Goal: Task Accomplishment & Management: Manage account settings

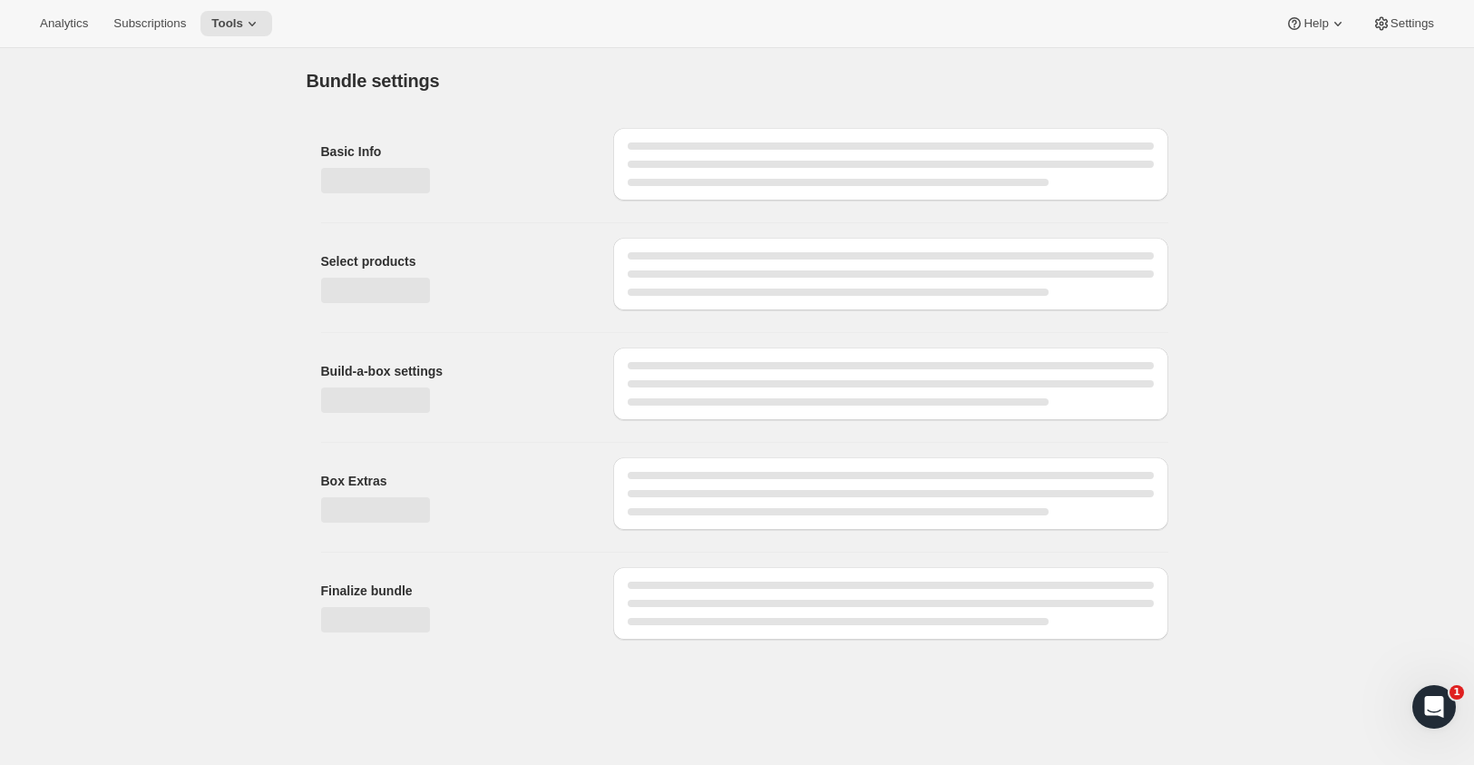
type input "Cuvaison 4 Bottle Club"
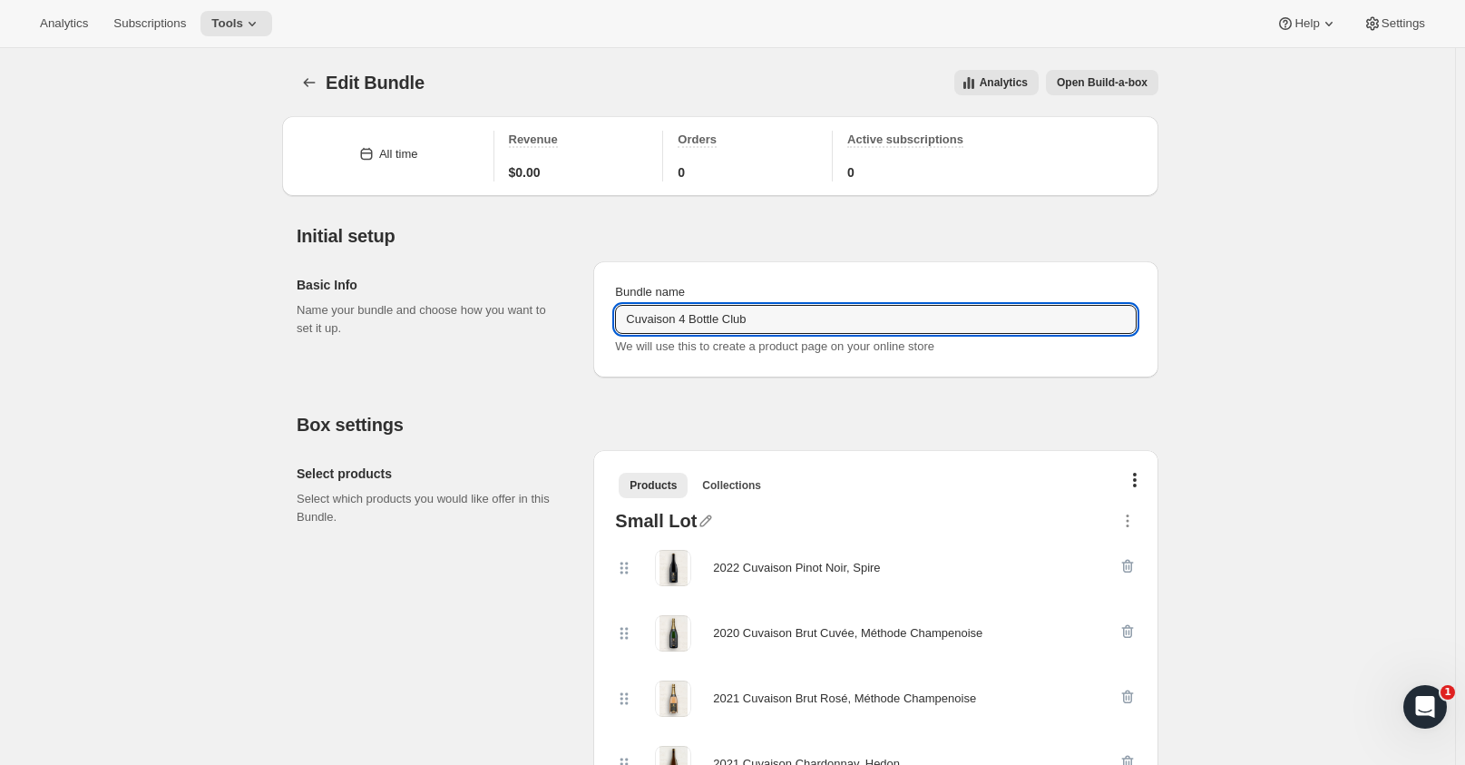
click at [722, 322] on input "Cuvaison 4 Bottle Club" at bounding box center [875, 319] width 521 height 29
click at [835, 317] on input "Cuvaison 4 Bottle Club" at bounding box center [875, 319] width 521 height 29
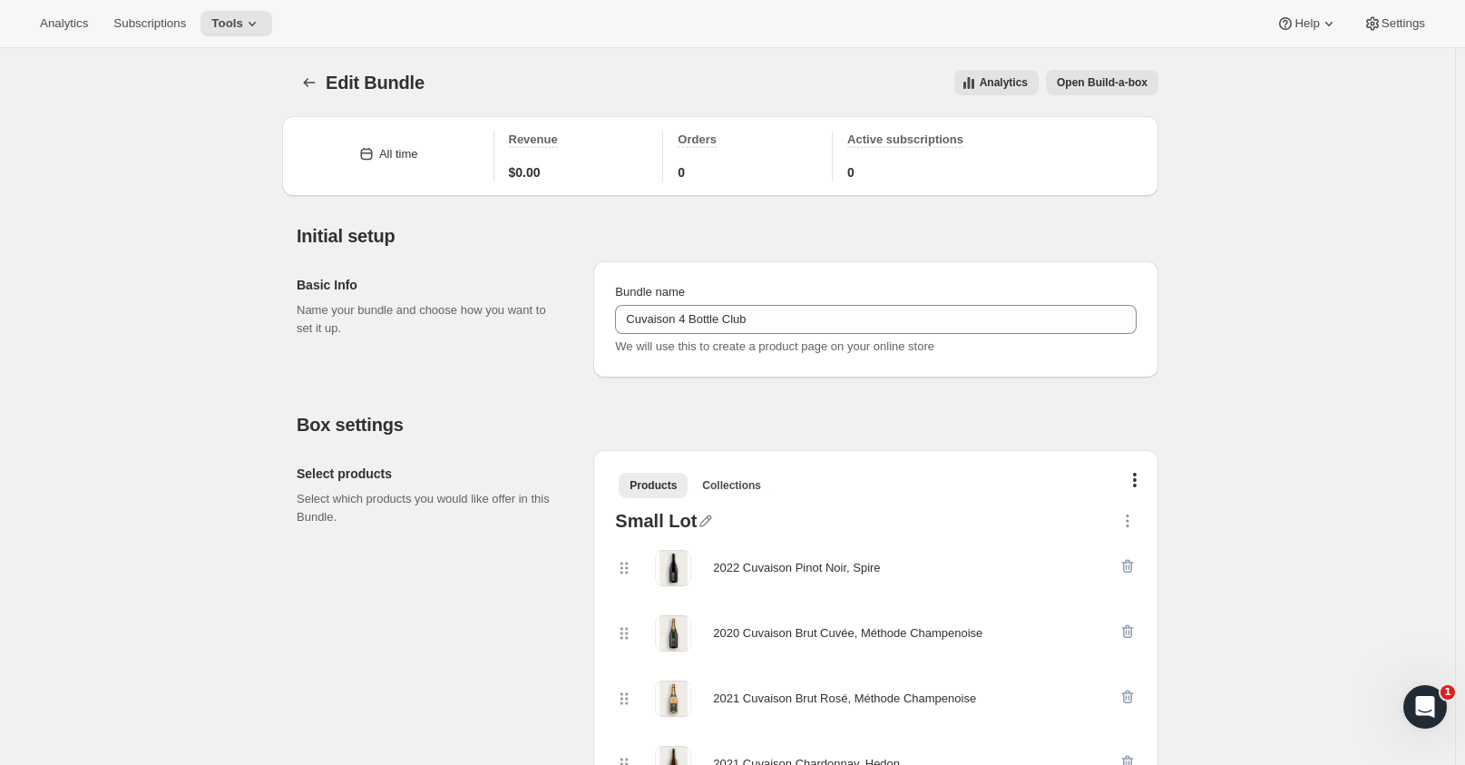
click at [256, 20] on button "Tools" at bounding box center [236, 23] width 72 height 25
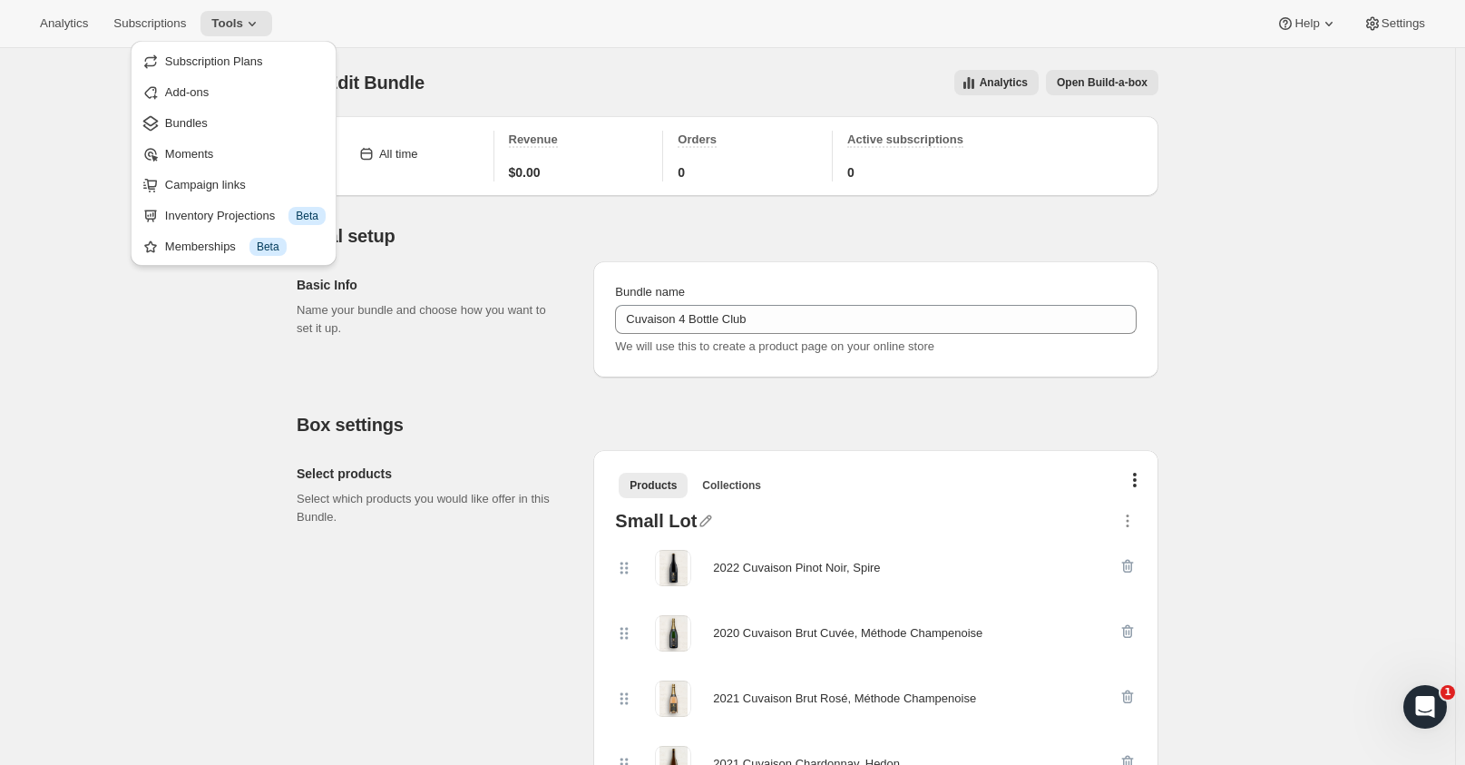
click at [181, 128] on span "Bundles" at bounding box center [186, 123] width 43 height 14
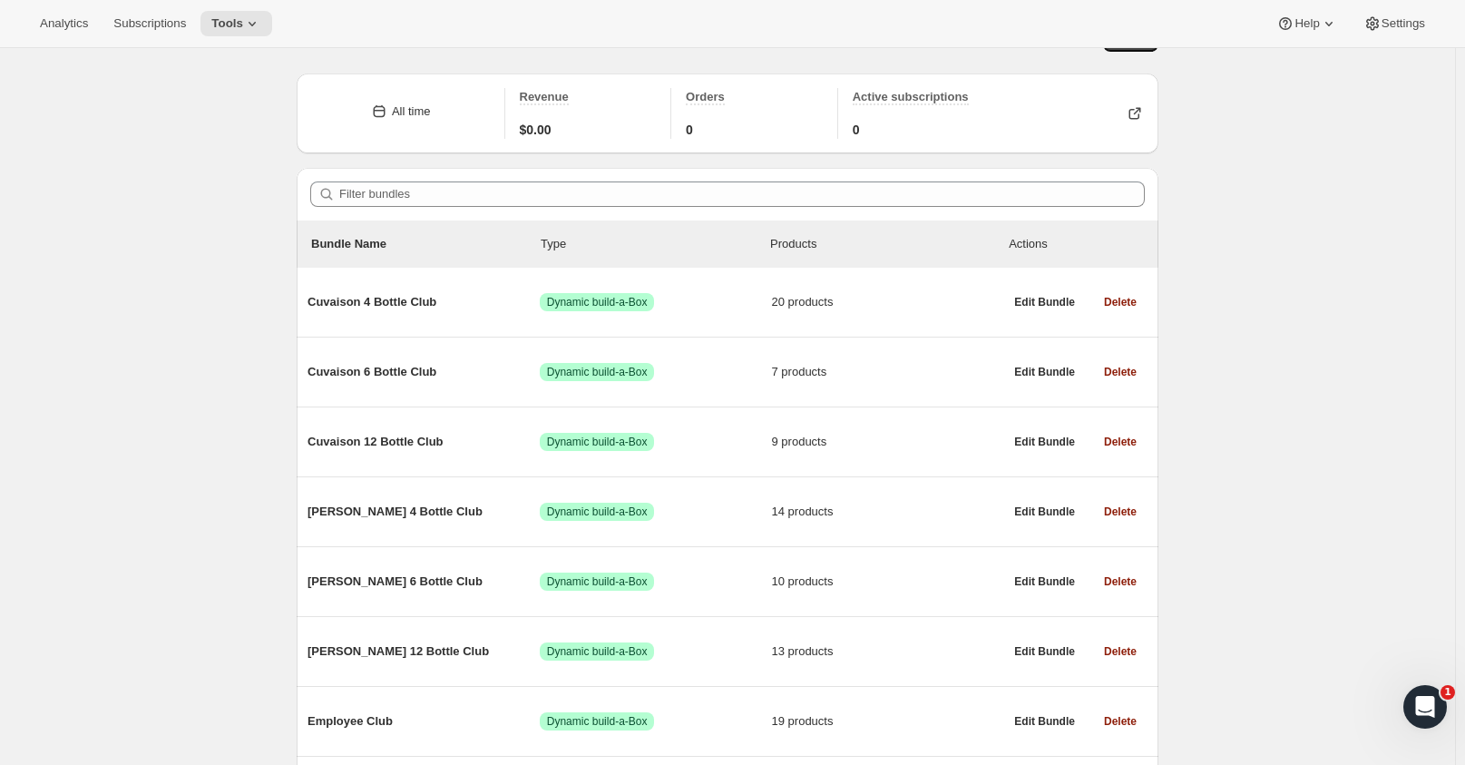
scroll to position [243, 0]
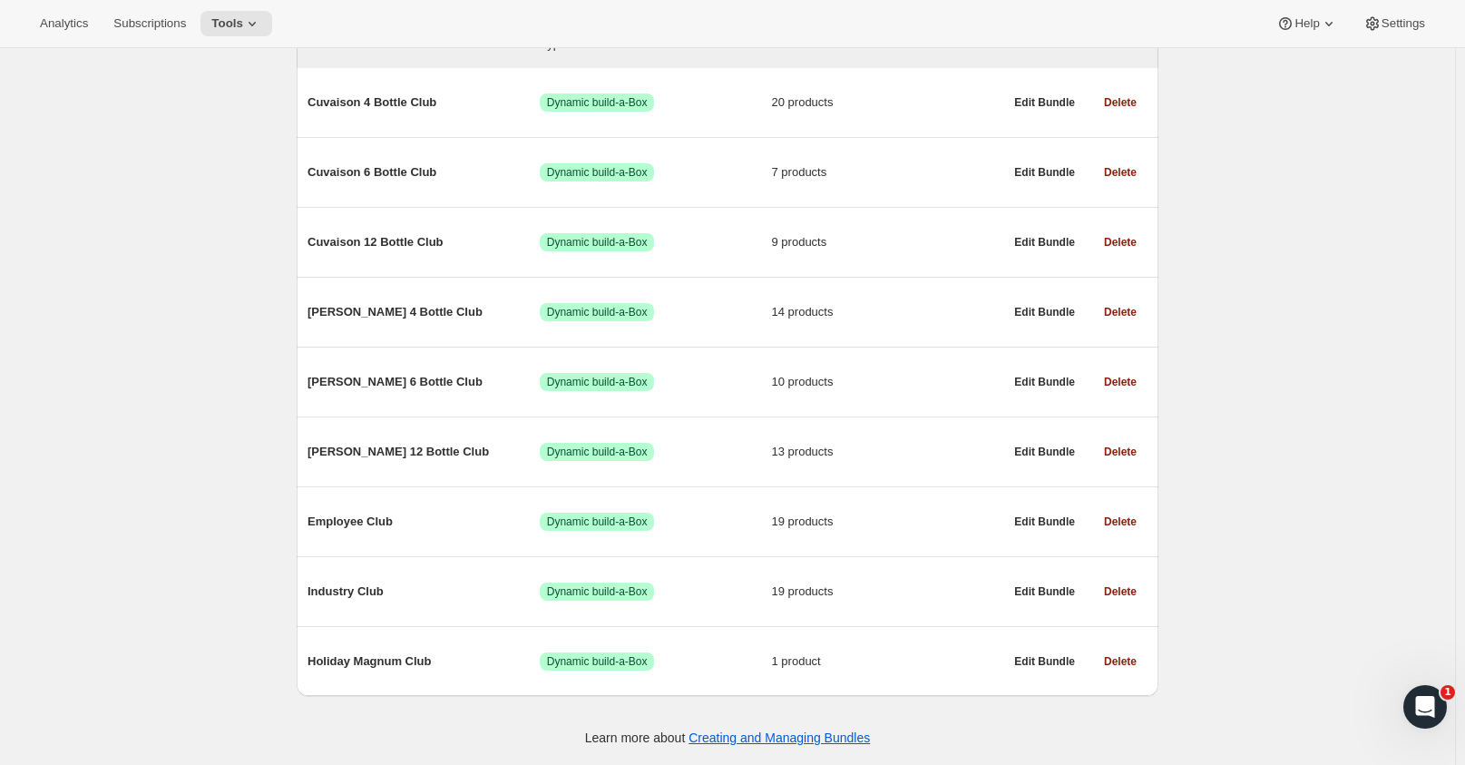
click at [1128, 310] on span "Delete" at bounding box center [1120, 312] width 33 height 15
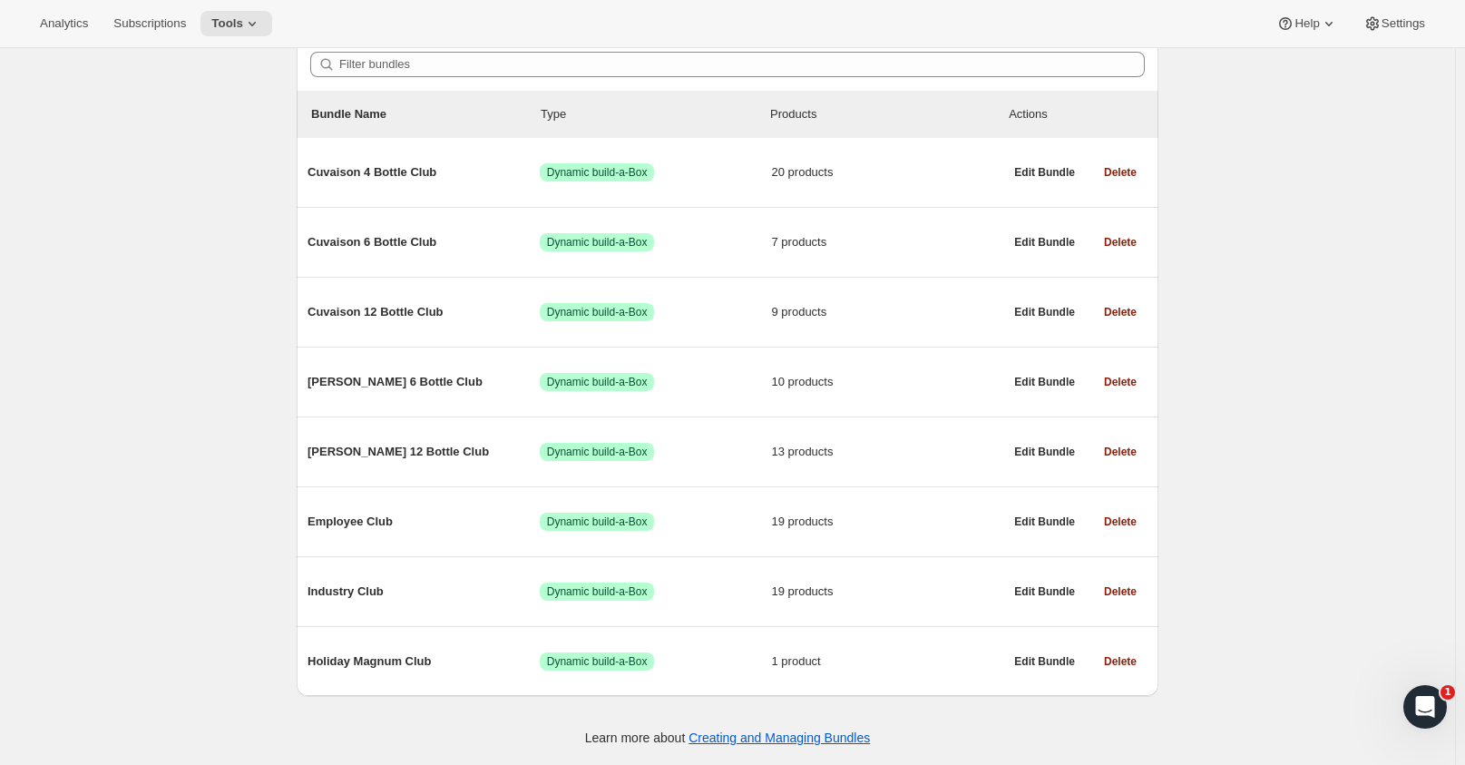
click at [1412, 196] on div "Bundles. This page is ready Bundles Create Failed to delete bundle. All time Re…" at bounding box center [727, 277] width 1455 height 973
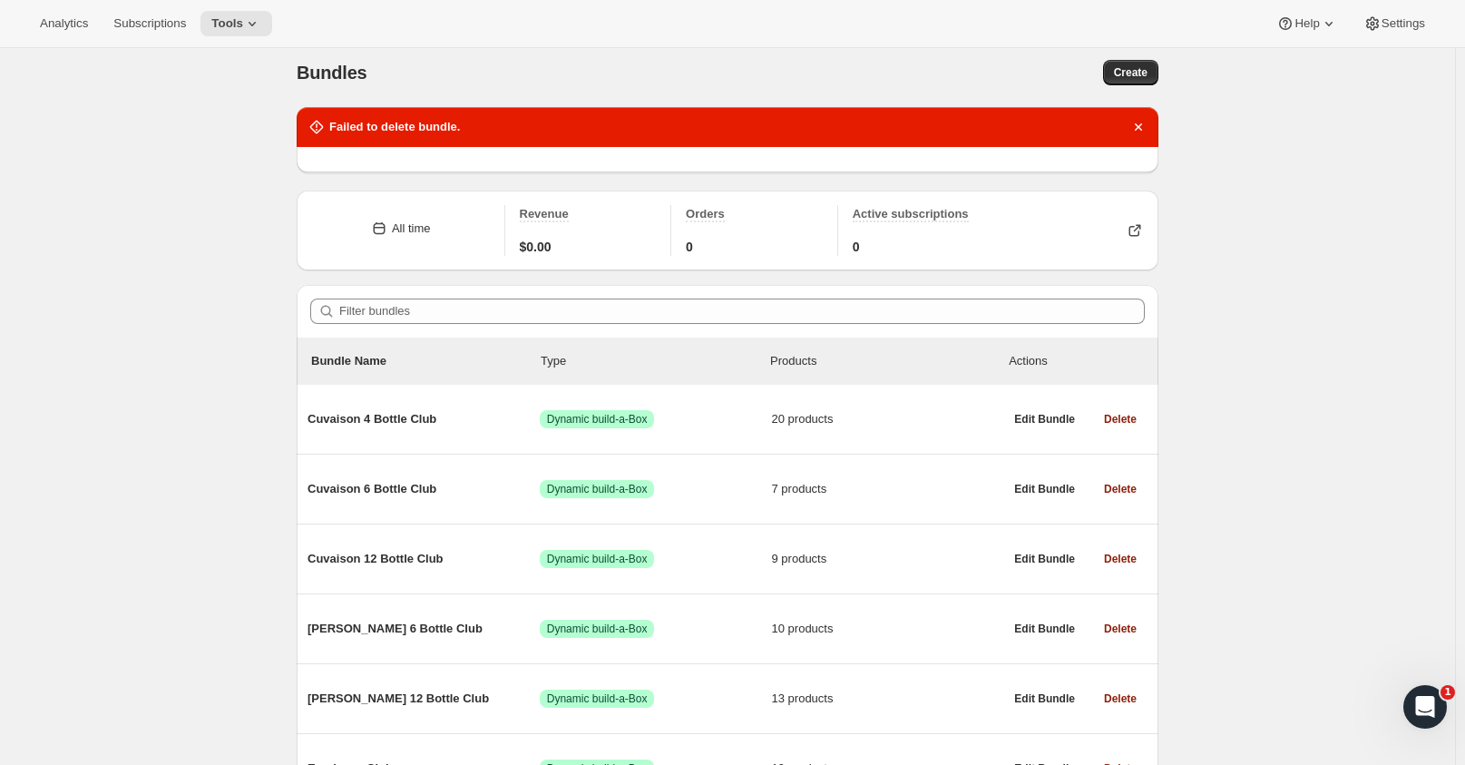
scroll to position [0, 0]
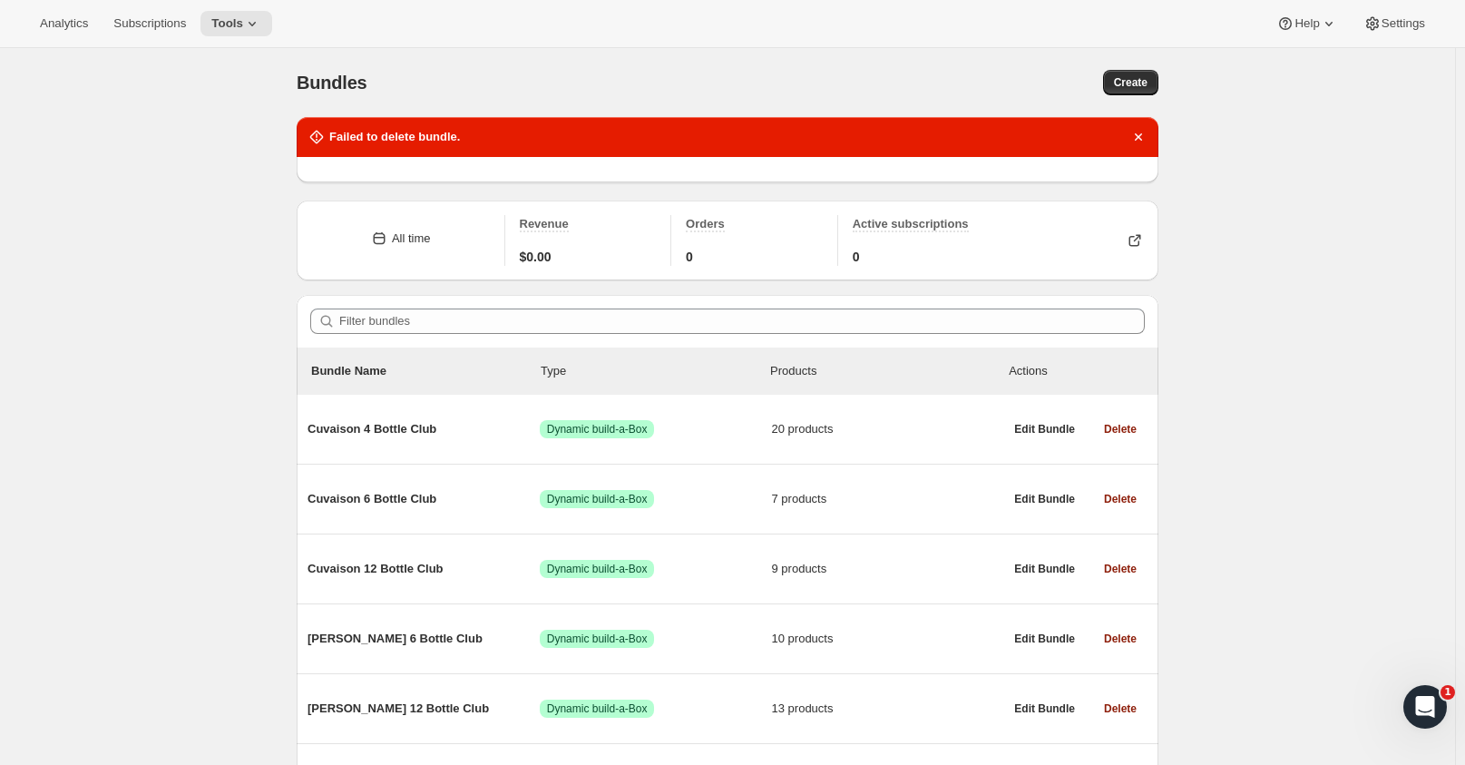
click at [154, 1] on div "Analytics Subscriptions Tools Help Settings" at bounding box center [732, 24] width 1465 height 48
click at [1147, 131] on icon "Dismiss notification" at bounding box center [1138, 137] width 18 height 18
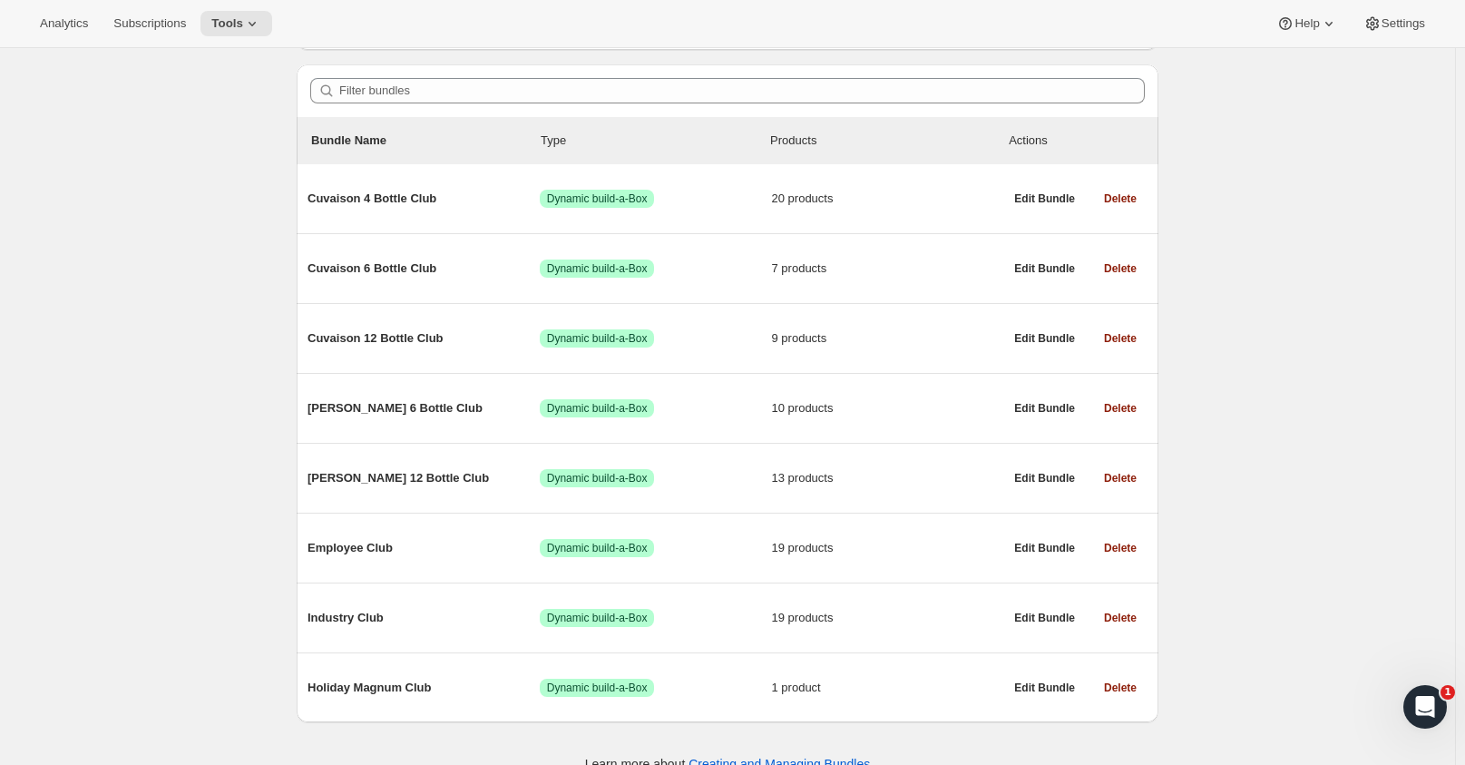
scroll to position [173, 0]
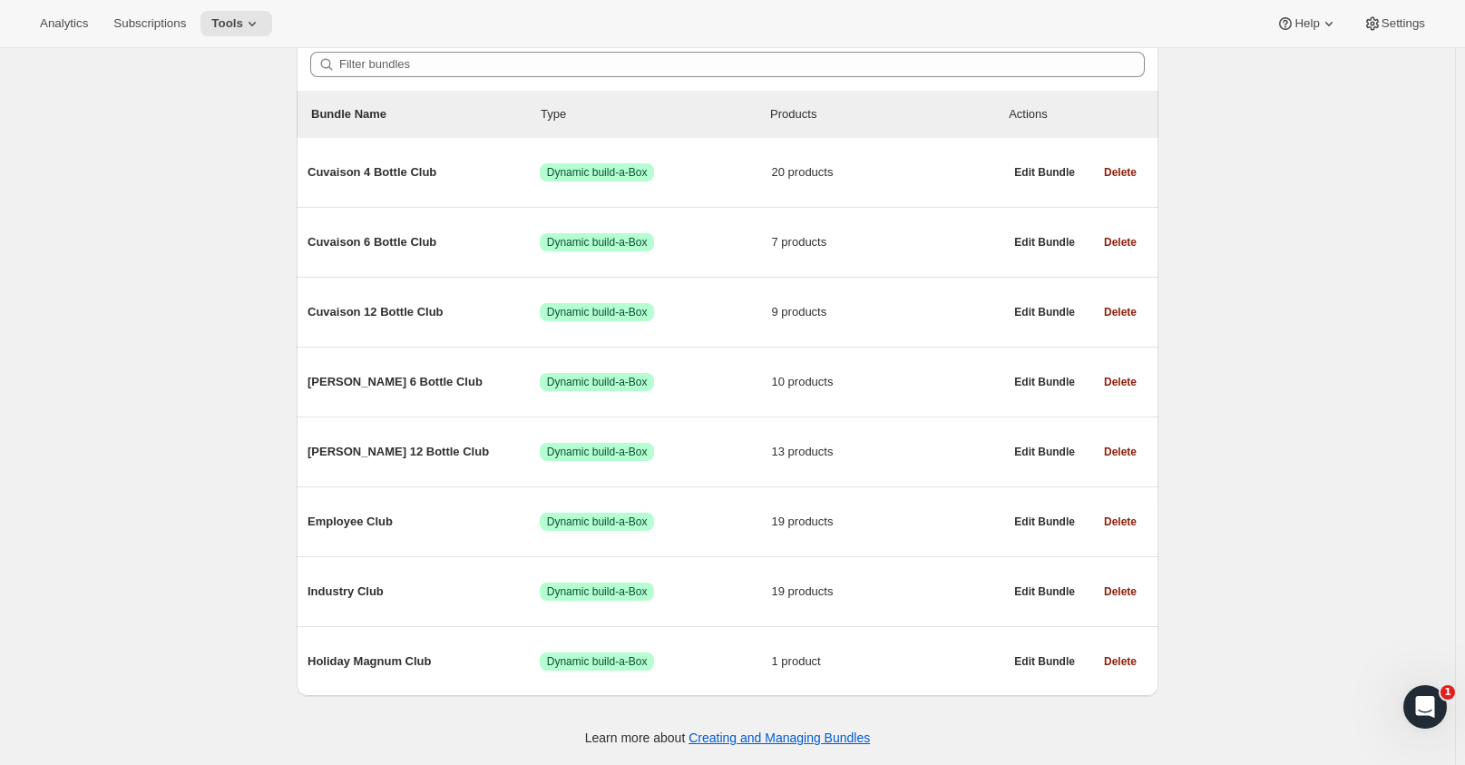
click at [165, 26] on span "Subscriptions" at bounding box center [149, 23] width 73 height 15
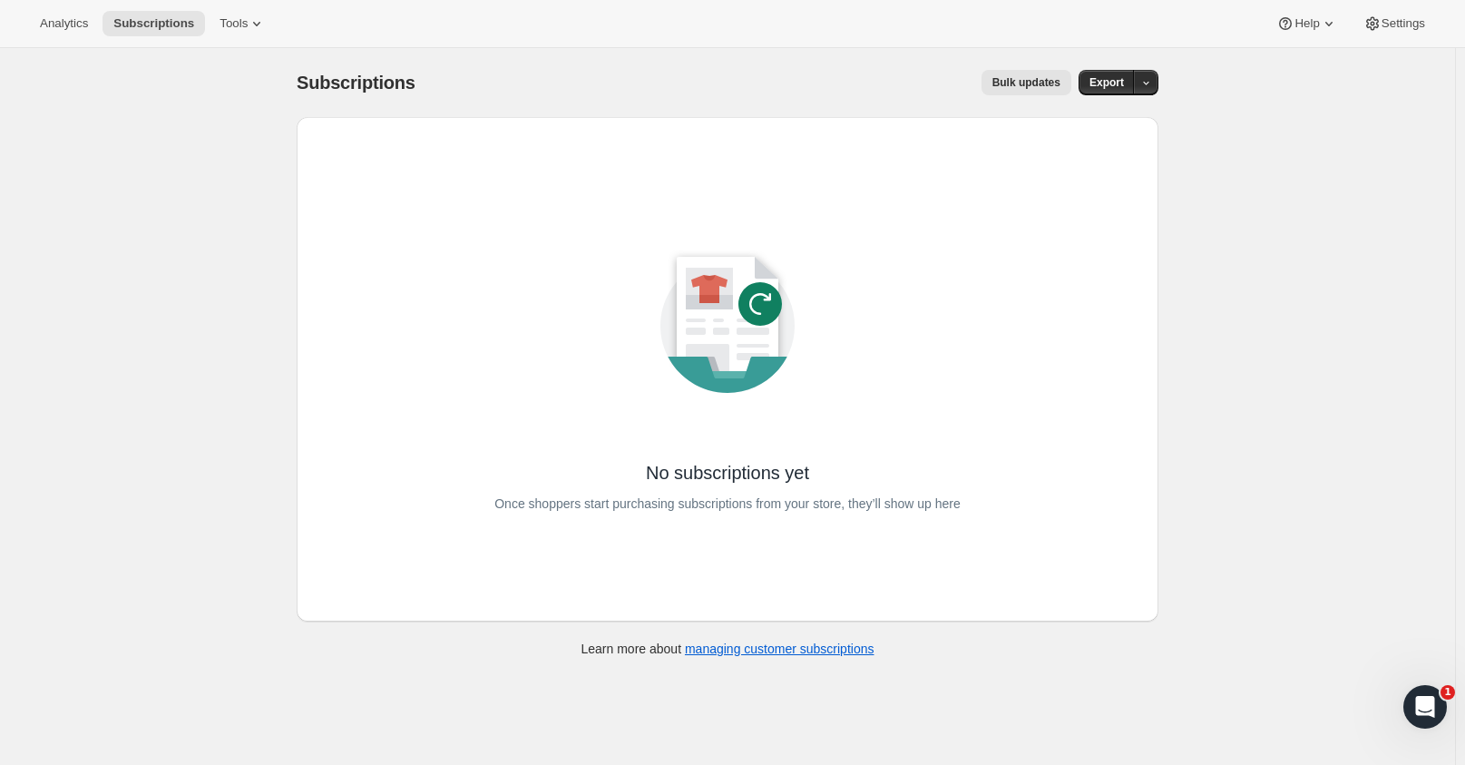
click at [248, 17] on icon at bounding box center [257, 24] width 18 height 18
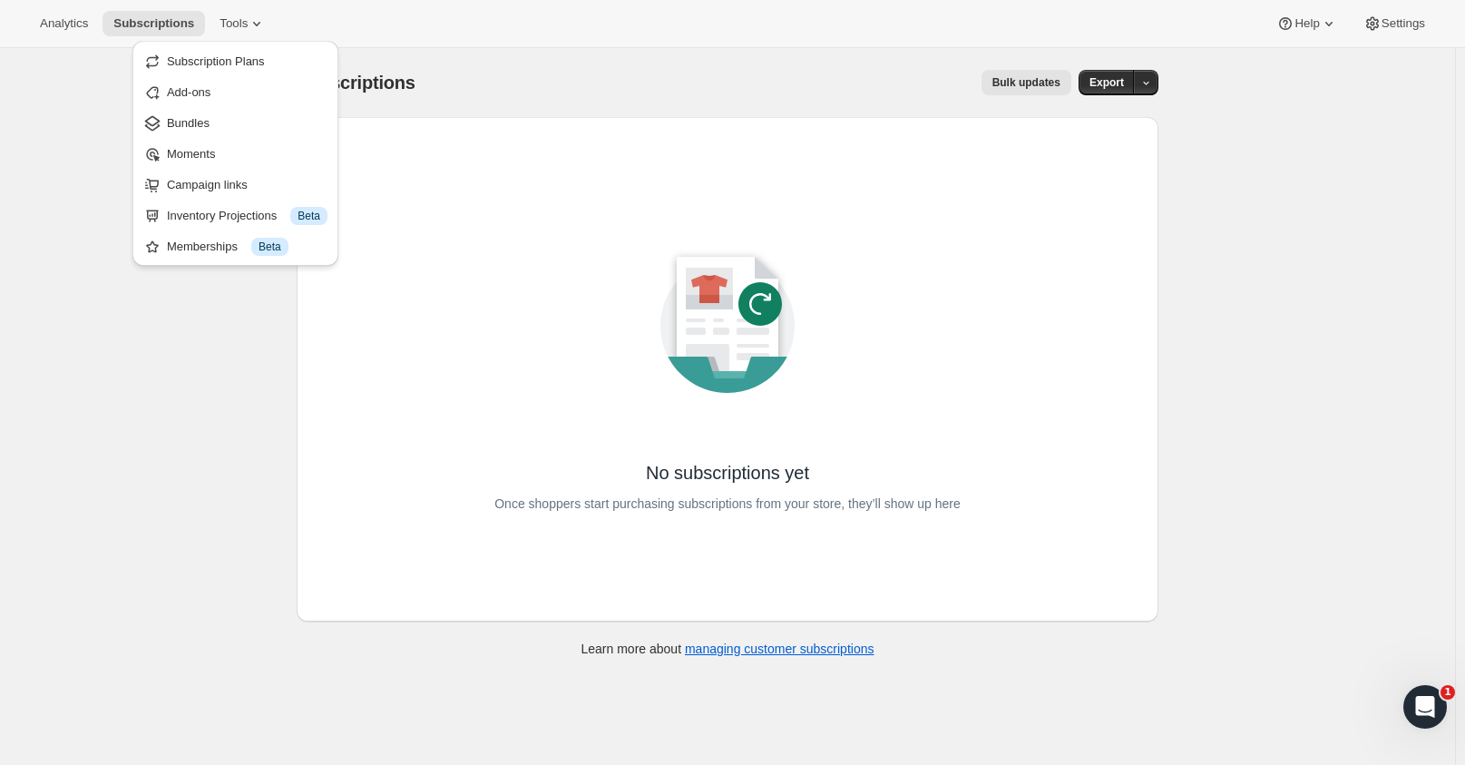
click at [200, 128] on span "Bundles" at bounding box center [188, 123] width 43 height 14
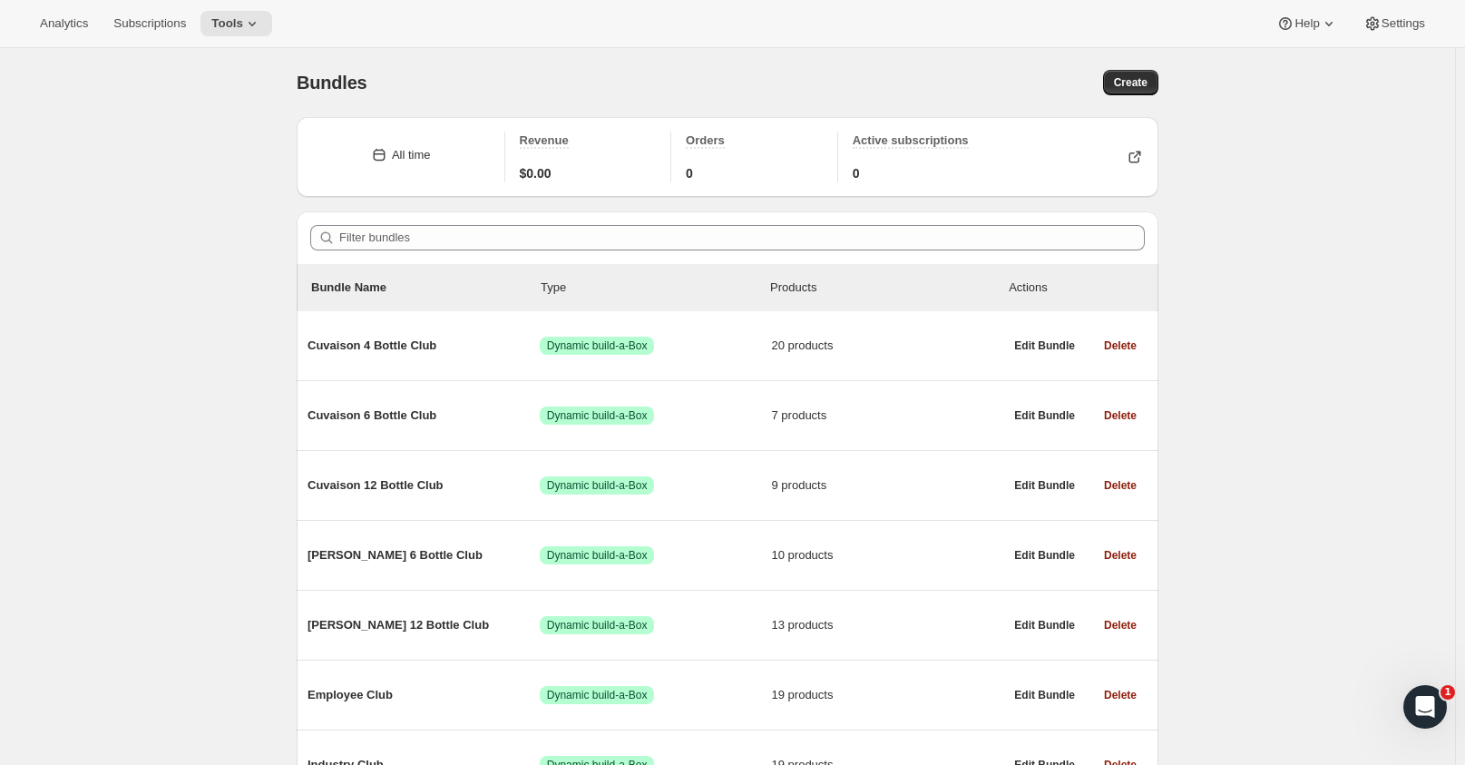
click at [1061, 338] on span "Edit Bundle" at bounding box center [1044, 345] width 61 height 15
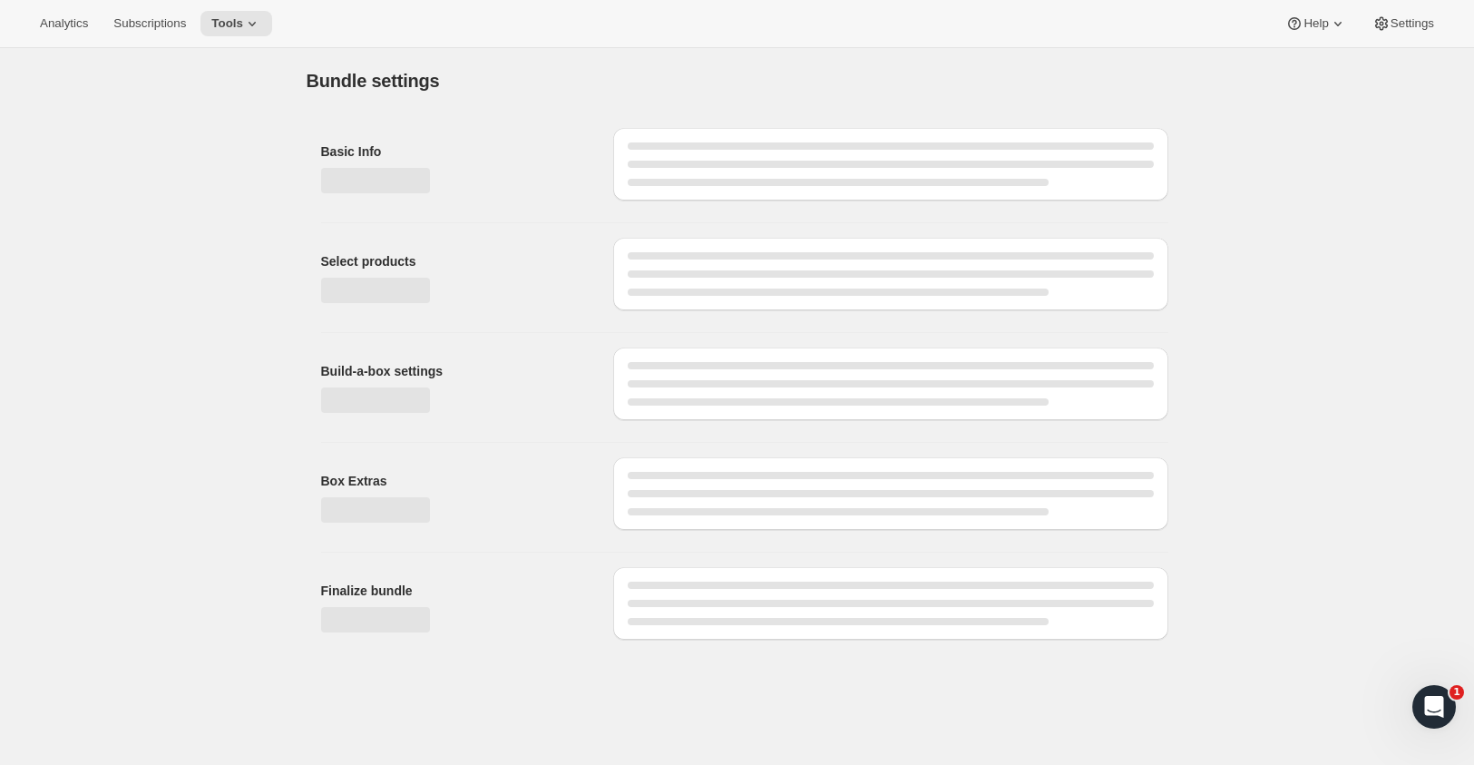
type input "Cuvaison 4 Bottle Club"
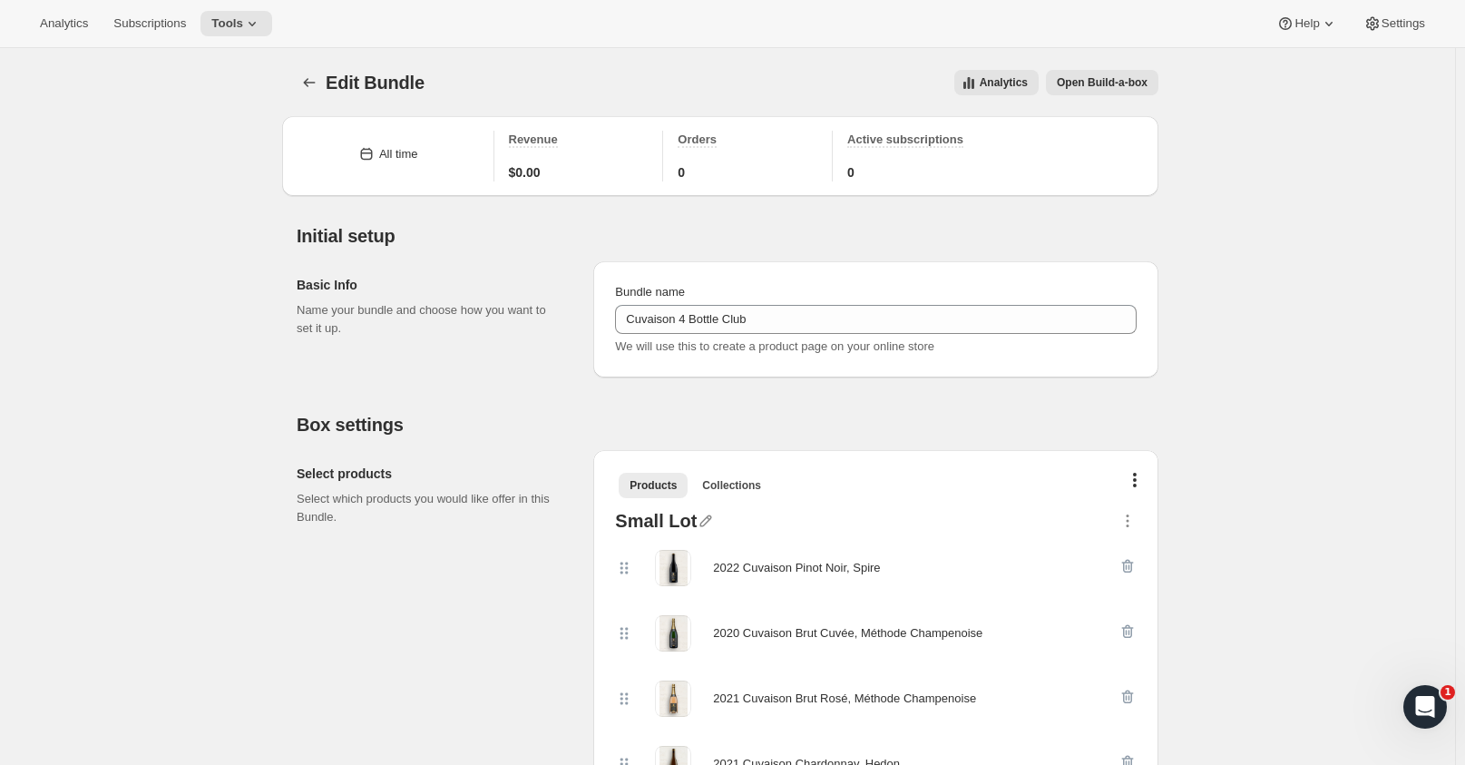
click at [312, 82] on icon "Bundles" at bounding box center [309, 82] width 18 height 18
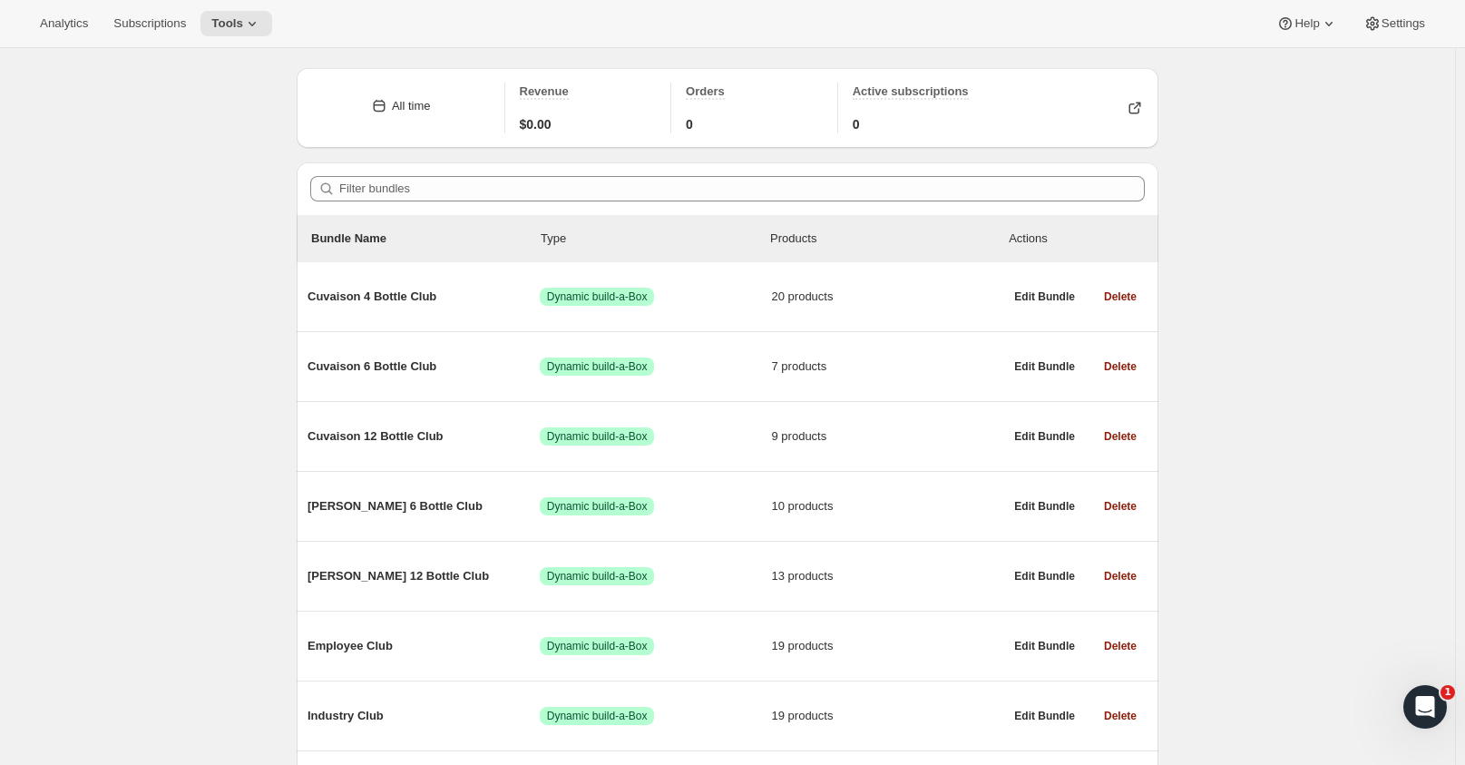
scroll to position [173, 0]
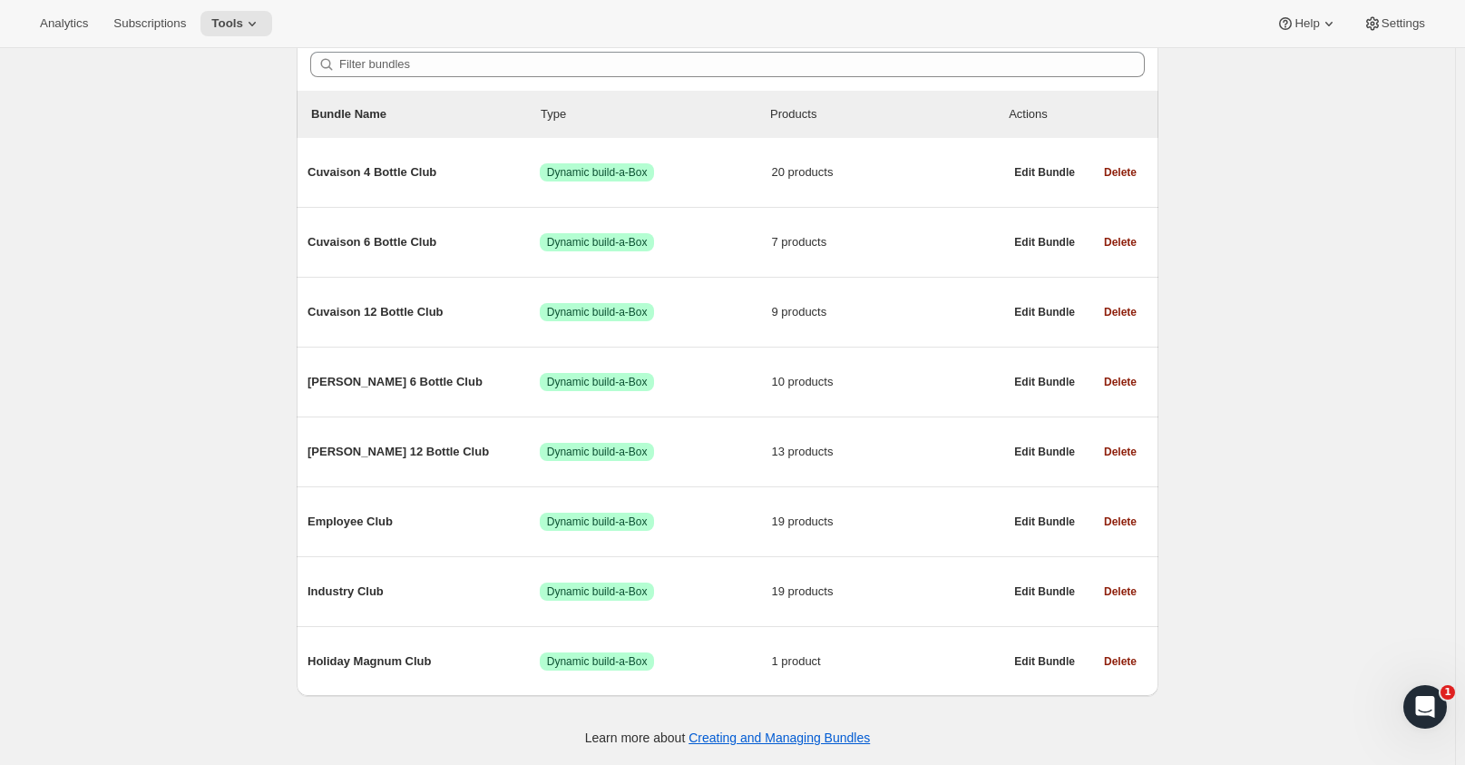
click at [342, 317] on span "Cuvaison 12 Bottle Club" at bounding box center [423, 312] width 232 height 18
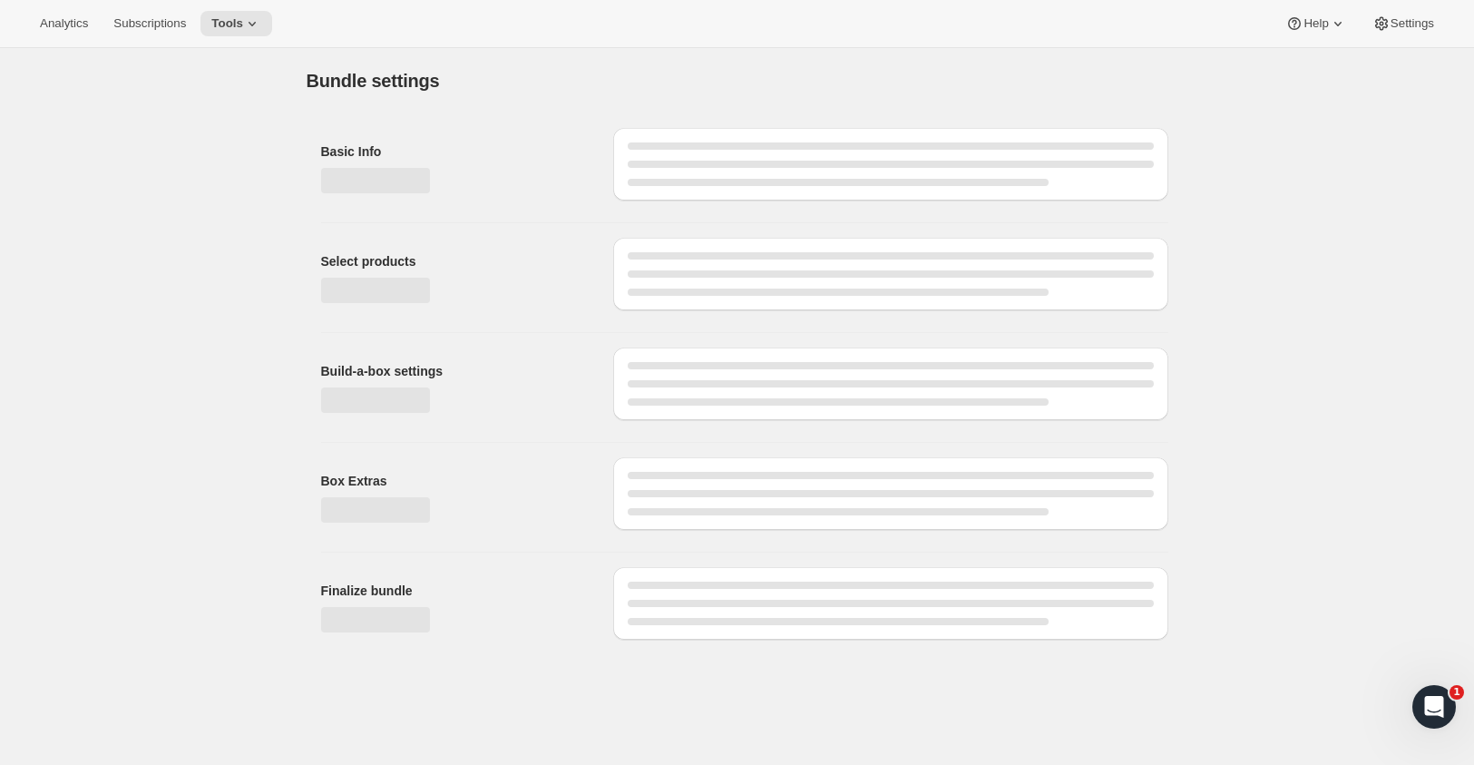
type input "Cuvaison 12 Bottle Club"
